Goal: Task Accomplishment & Management: Use online tool/utility

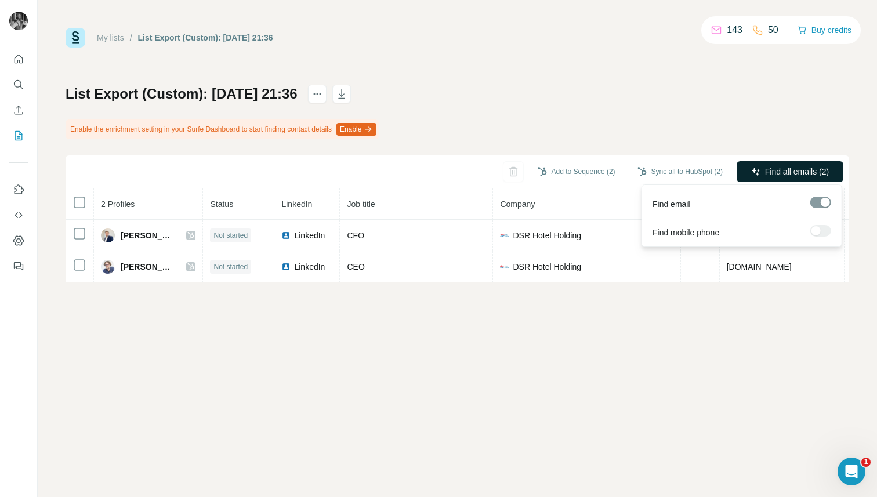
click at [795, 170] on span "Find all emails (2)" at bounding box center [797, 172] width 64 height 12
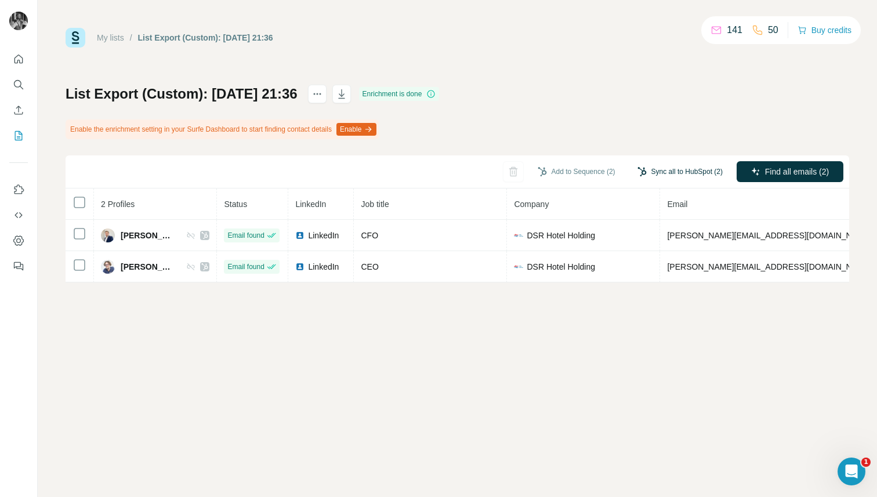
click at [678, 168] on button "Sync all to HubSpot (2)" at bounding box center [679, 171] width 101 height 17
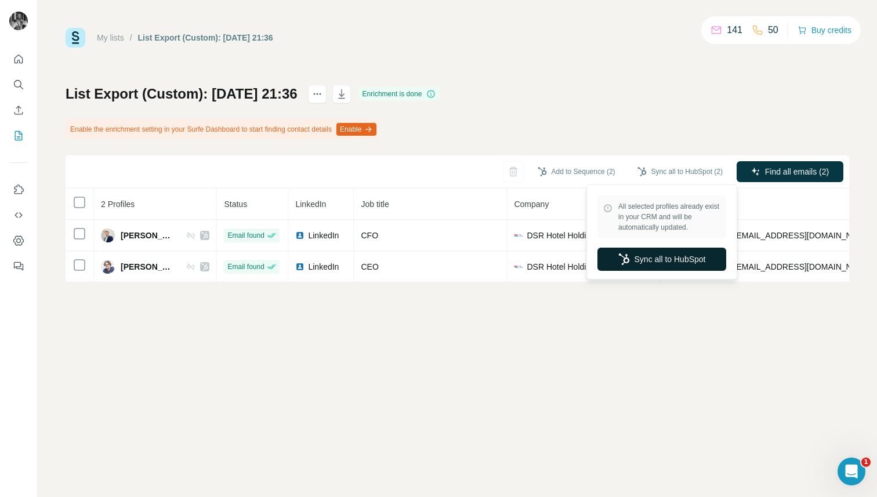
click at [674, 261] on button "Sync all to HubSpot" at bounding box center [661, 259] width 129 height 23
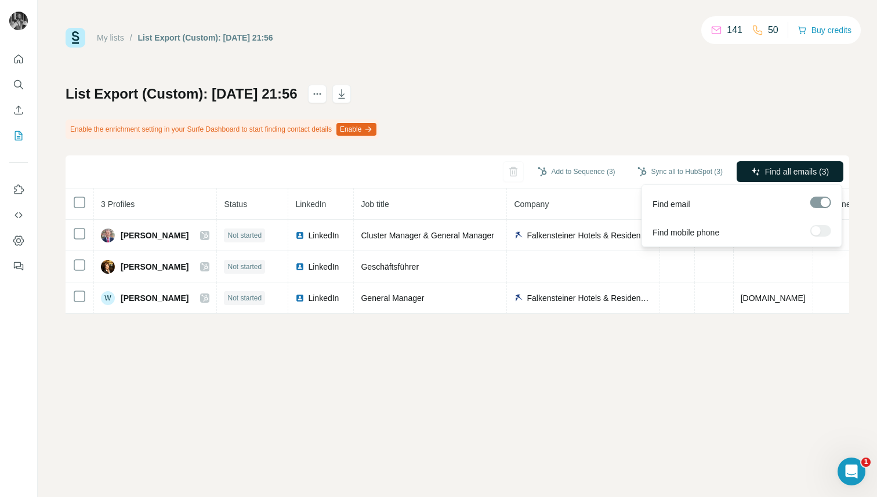
click at [773, 168] on span "Find all emails (3)" at bounding box center [797, 172] width 64 height 12
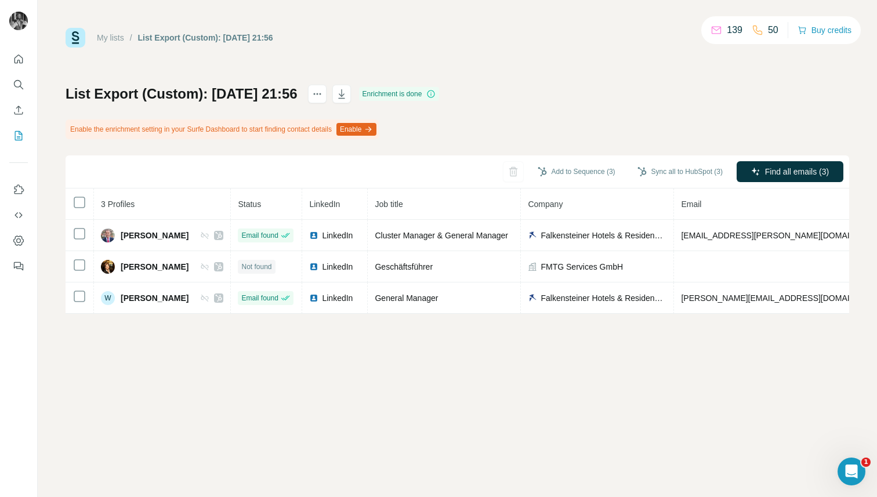
click at [758, 112] on div "List Export (Custom): [DATE] 21:56 Enrichment is done Enable the enrichment set…" at bounding box center [457, 199] width 783 height 229
click at [659, 168] on button "Sync to HubSpot (2)" at bounding box center [684, 171] width 93 height 17
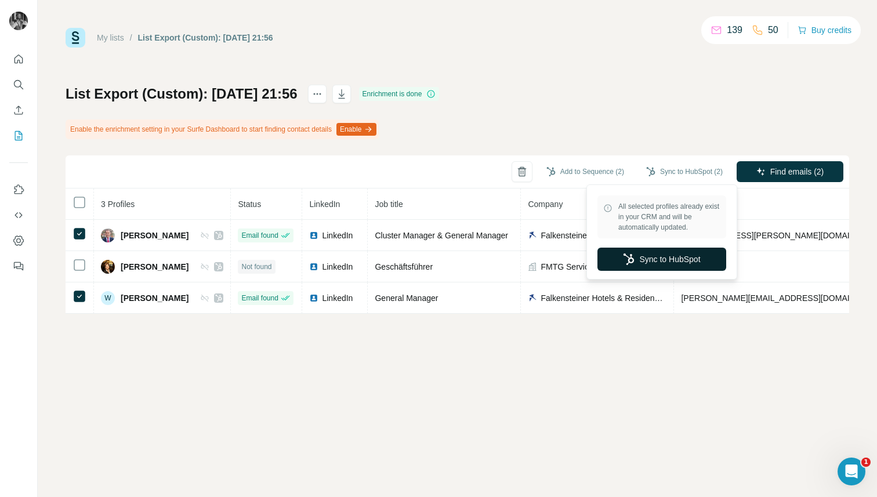
click at [679, 259] on button "Sync to HubSpot" at bounding box center [661, 259] width 129 height 23
